Goal: Find specific page/section: Find specific page/section

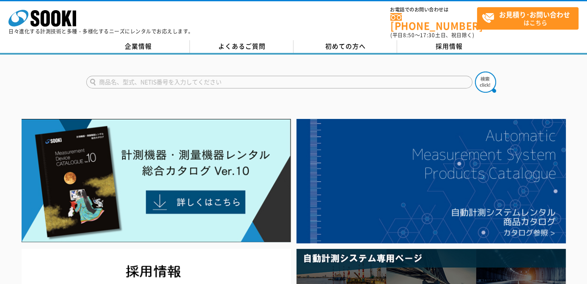
click at [164, 80] on input "text" at bounding box center [279, 82] width 386 height 13
type input "商品名、型式、NETIS番号を入力してください"
click at [118, 76] on input "text" at bounding box center [279, 82] width 386 height 13
type input "GX3R"
click at [475, 72] on button at bounding box center [485, 82] width 21 height 21
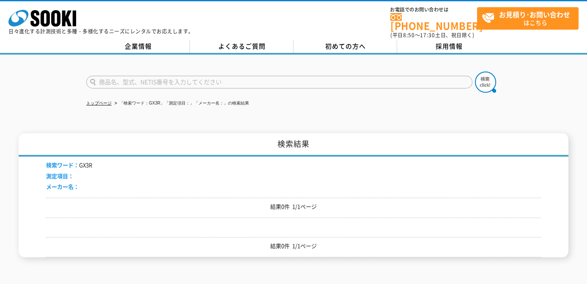
click at [110, 76] on input "text" at bounding box center [279, 82] width 386 height 13
type input "GX-3R"
click at [475, 72] on button at bounding box center [485, 82] width 21 height 21
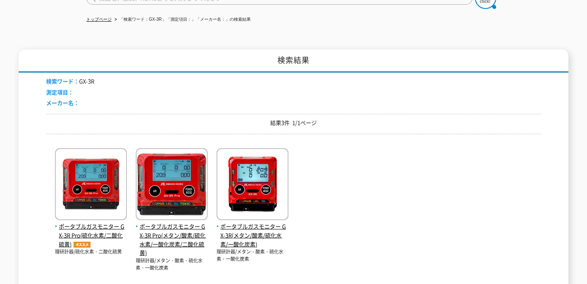
scroll to position [169, 0]
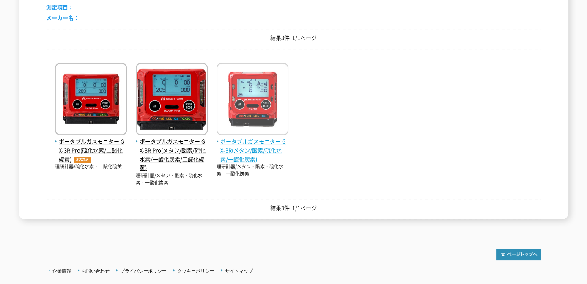
click at [266, 114] on img at bounding box center [253, 100] width 72 height 74
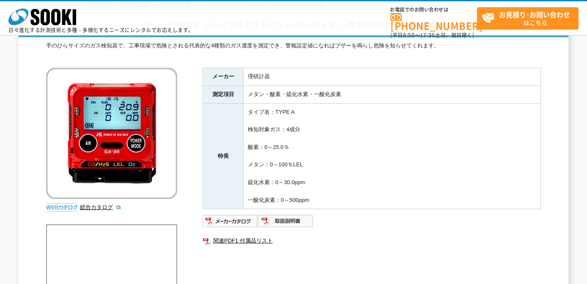
scroll to position [127, 0]
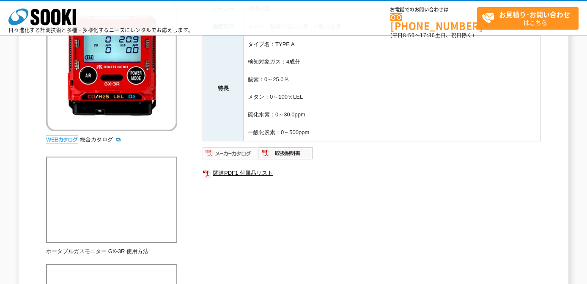
click at [231, 153] on img at bounding box center [230, 153] width 55 height 14
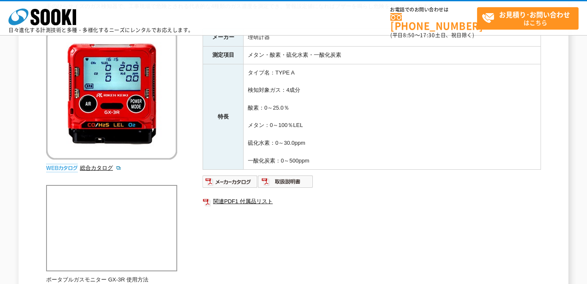
scroll to position [85, 0]
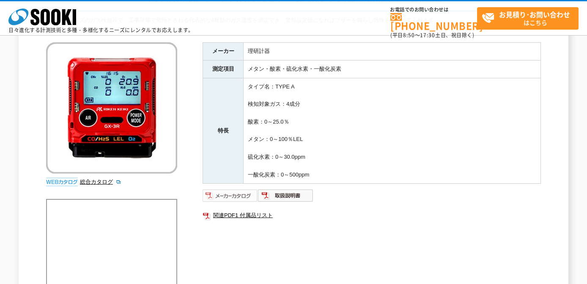
click at [238, 191] on img at bounding box center [230, 196] width 55 height 14
